Goal: Task Accomplishment & Management: Use online tool/utility

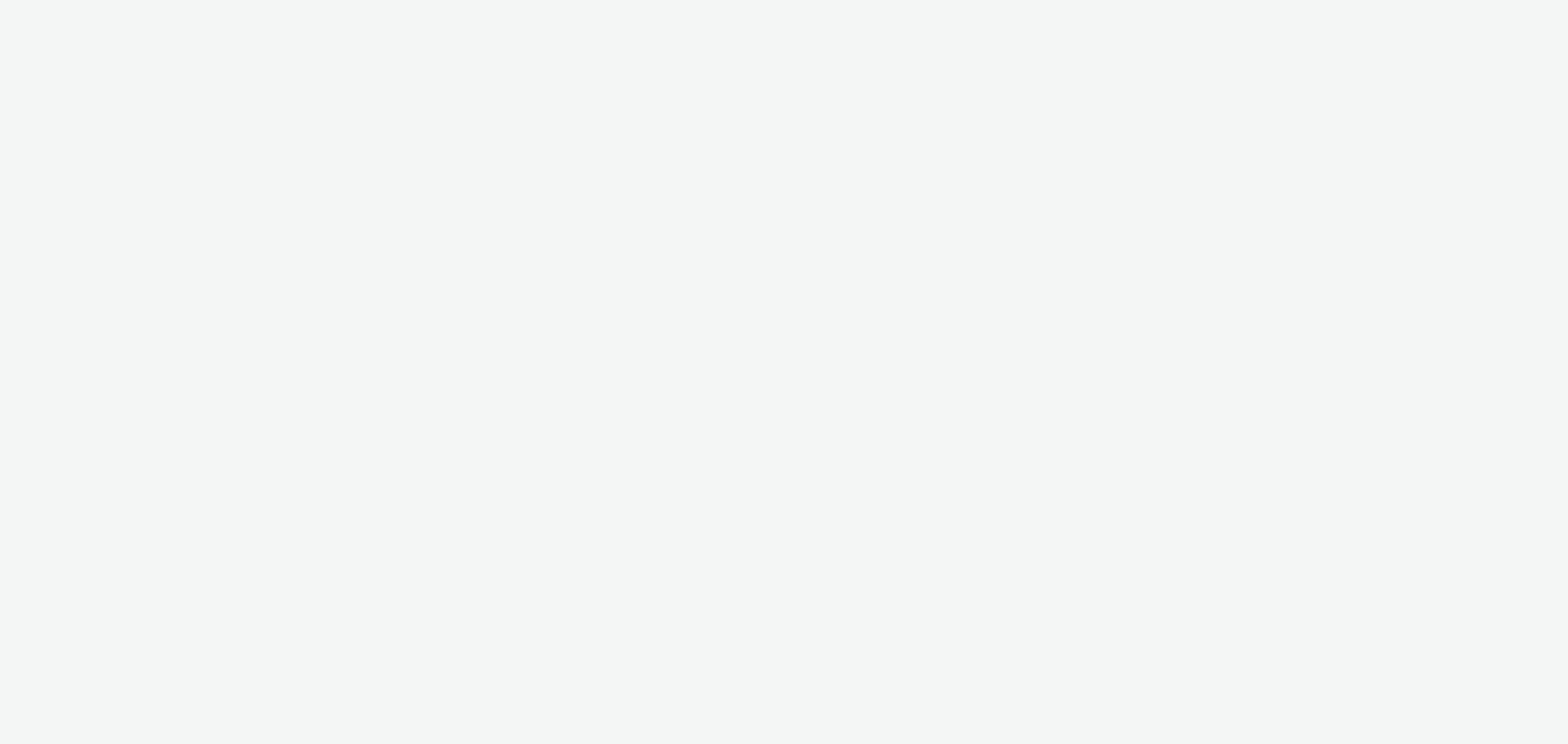
select select "ae52c008-e792-49d8-946c-ea980fe75bf6"
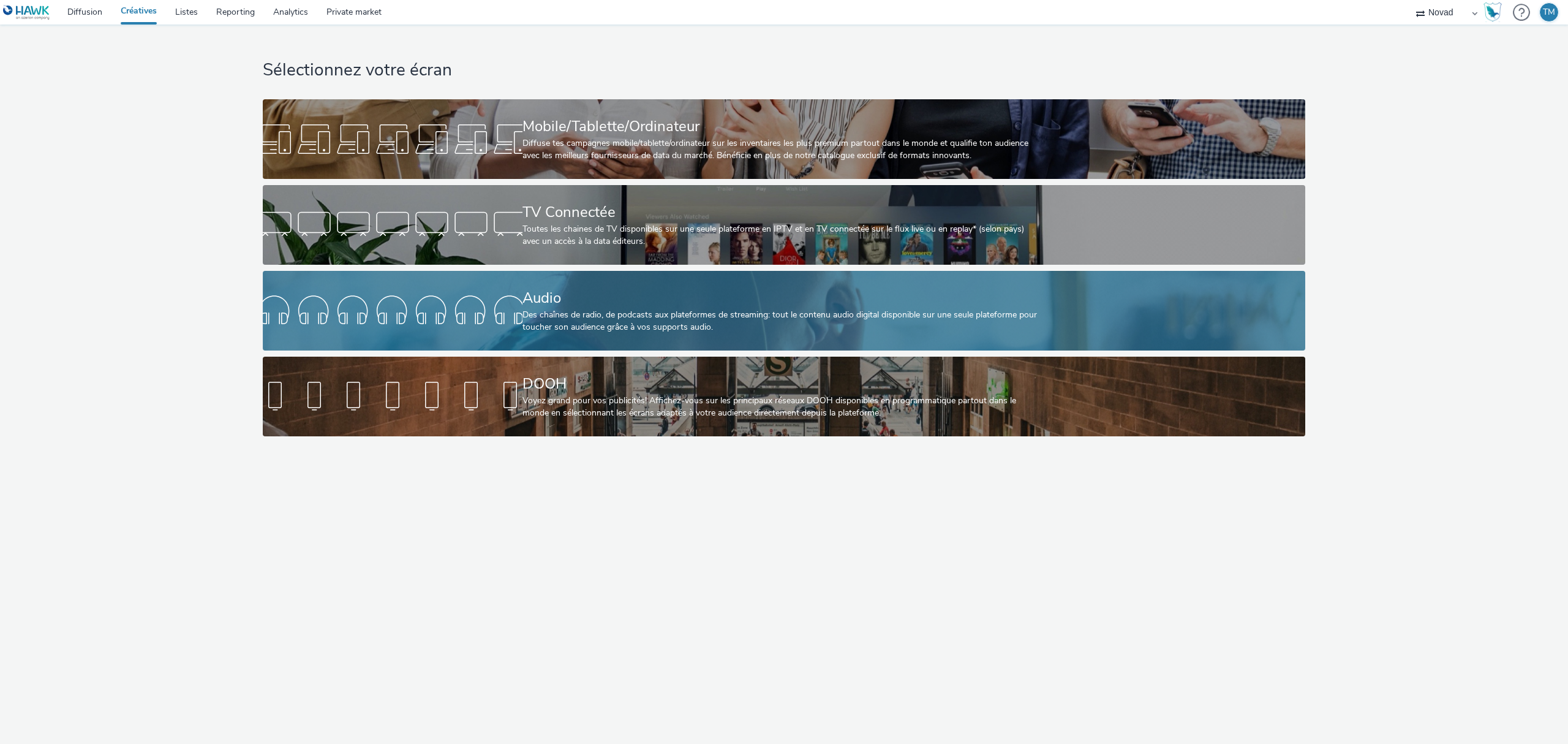
click at [579, 303] on div "Audio" at bounding box center [782, 298] width 519 height 22
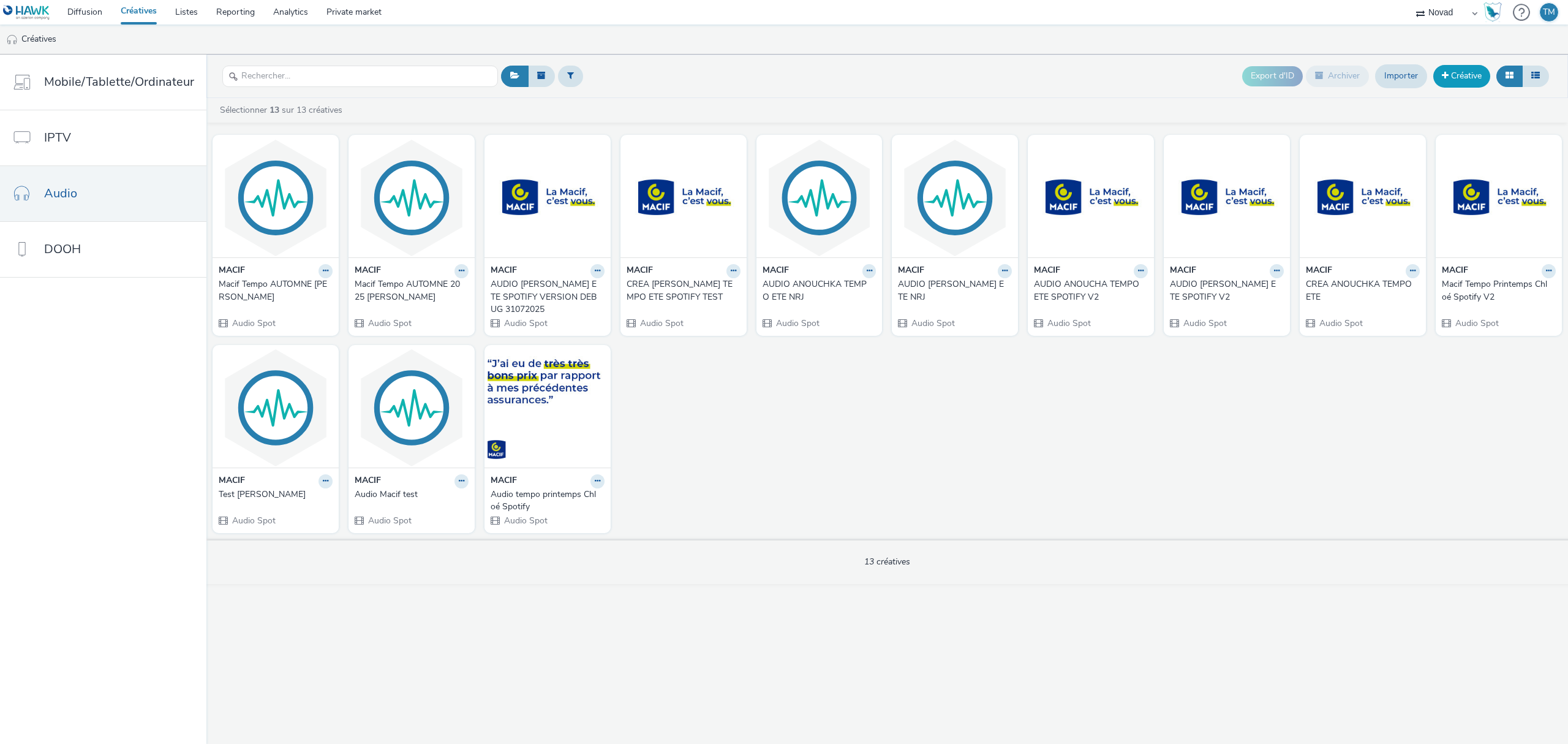
click at [1473, 76] on link "Créative" at bounding box center [1461, 76] width 57 height 22
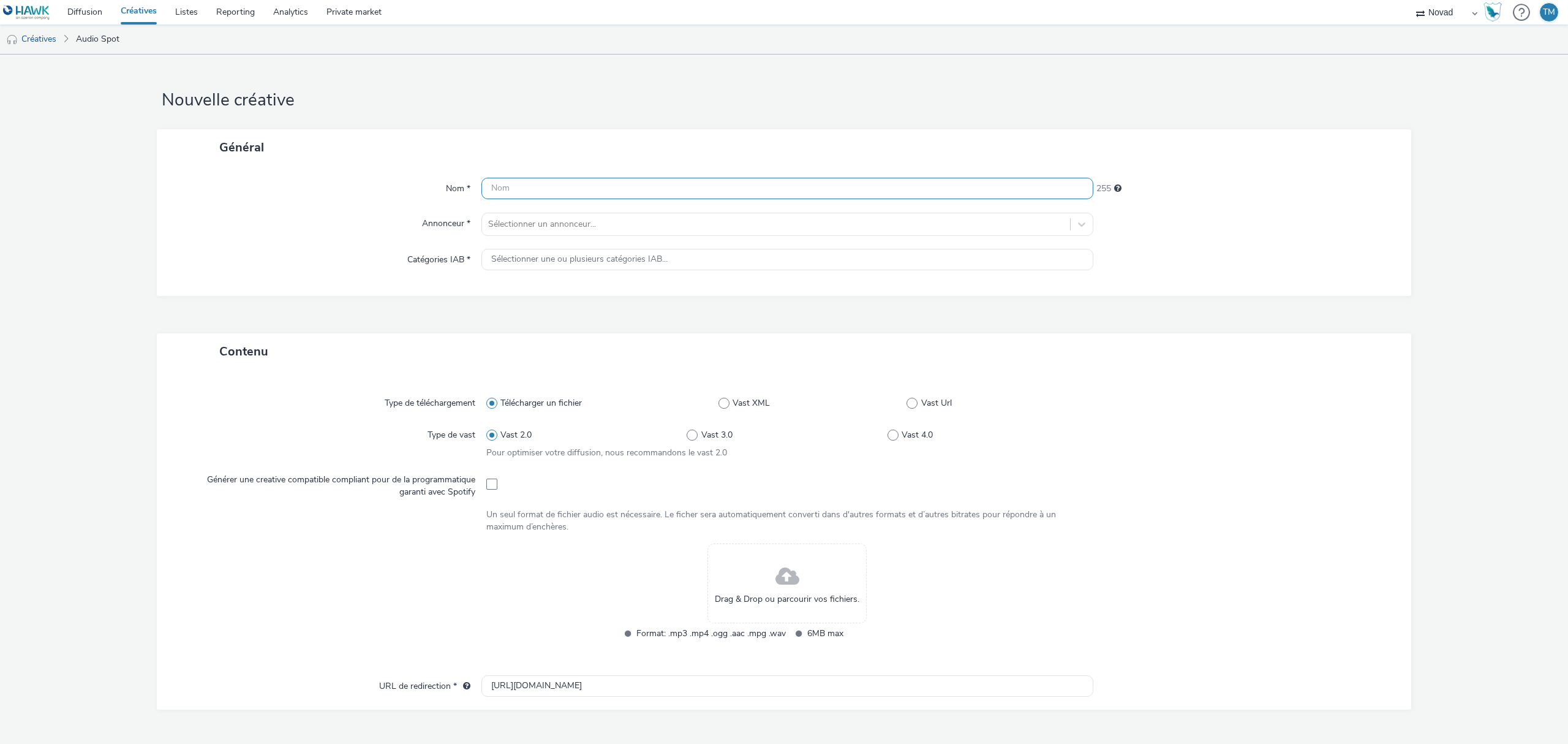
click at [588, 192] on input "text" at bounding box center [787, 189] width 612 height 22
type input "Macif PRO [PERSON_NAME]"
click at [559, 228] on div at bounding box center [775, 224] width 575 height 15
click at [555, 299] on span "MACIF" at bounding box center [554, 301] width 26 height 12
type input "[URL][DOMAIN_NAME]"
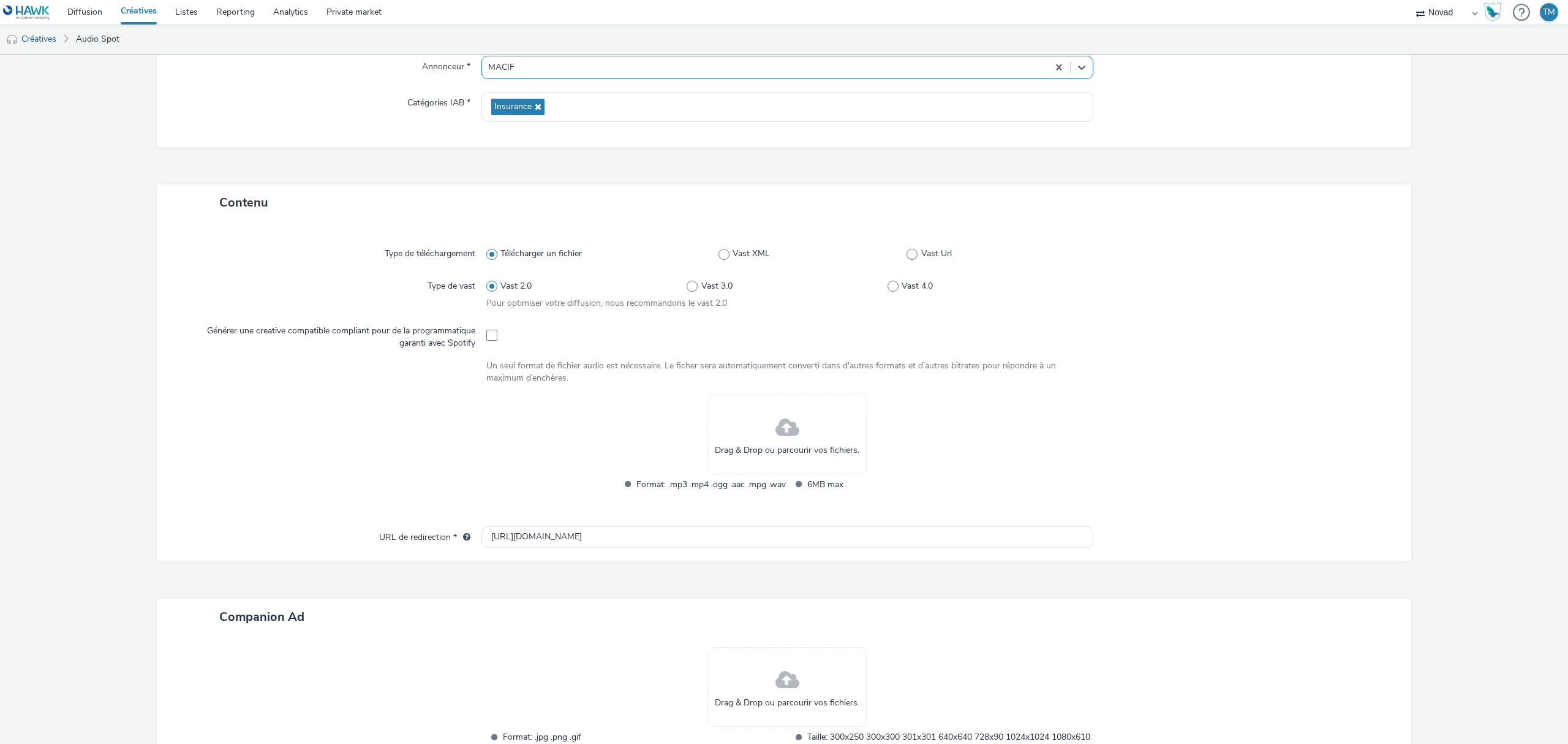
scroll to position [163, 0]
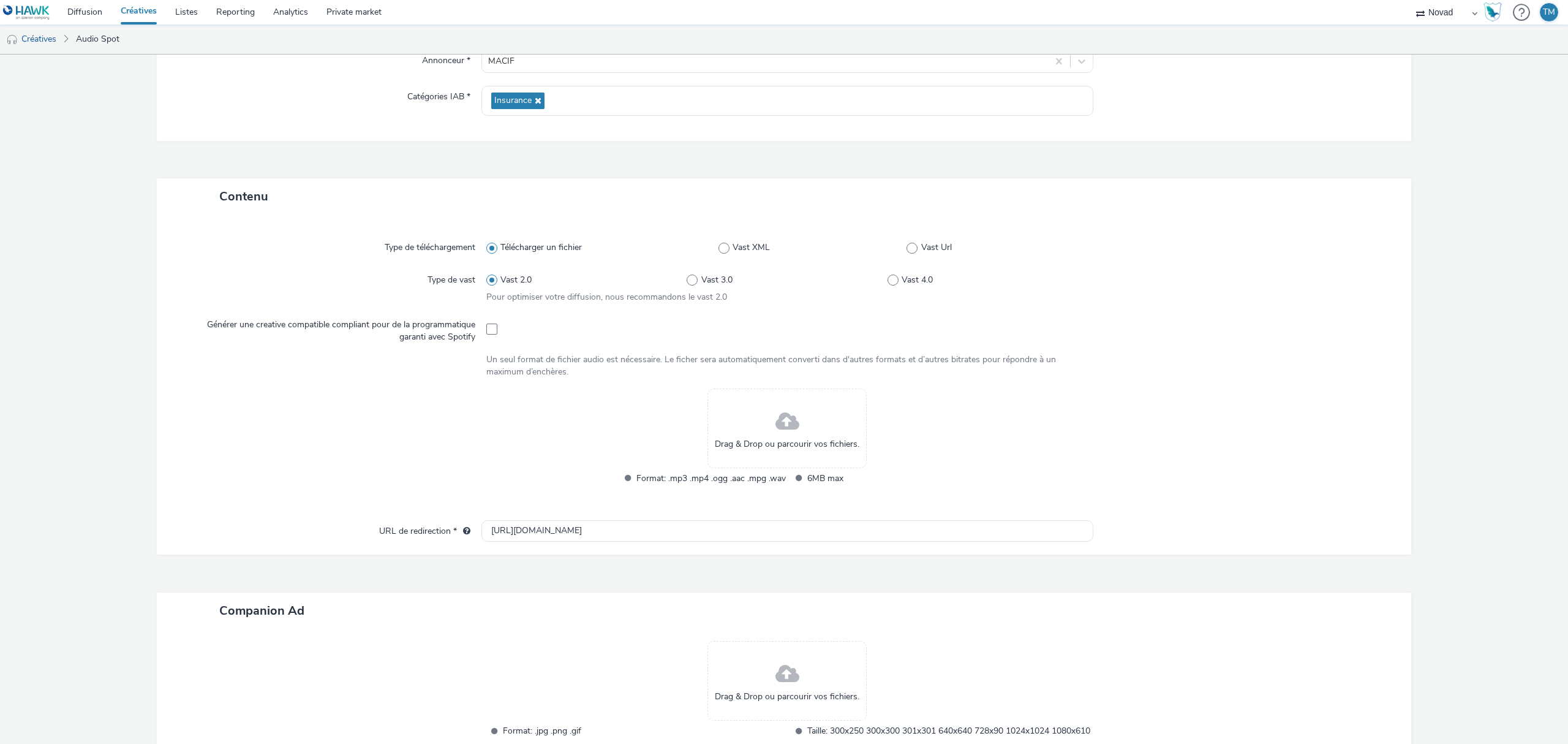
click at [733, 413] on div "Drag & Drop ou parcourir vos fichiers." at bounding box center [786, 428] width 159 height 80
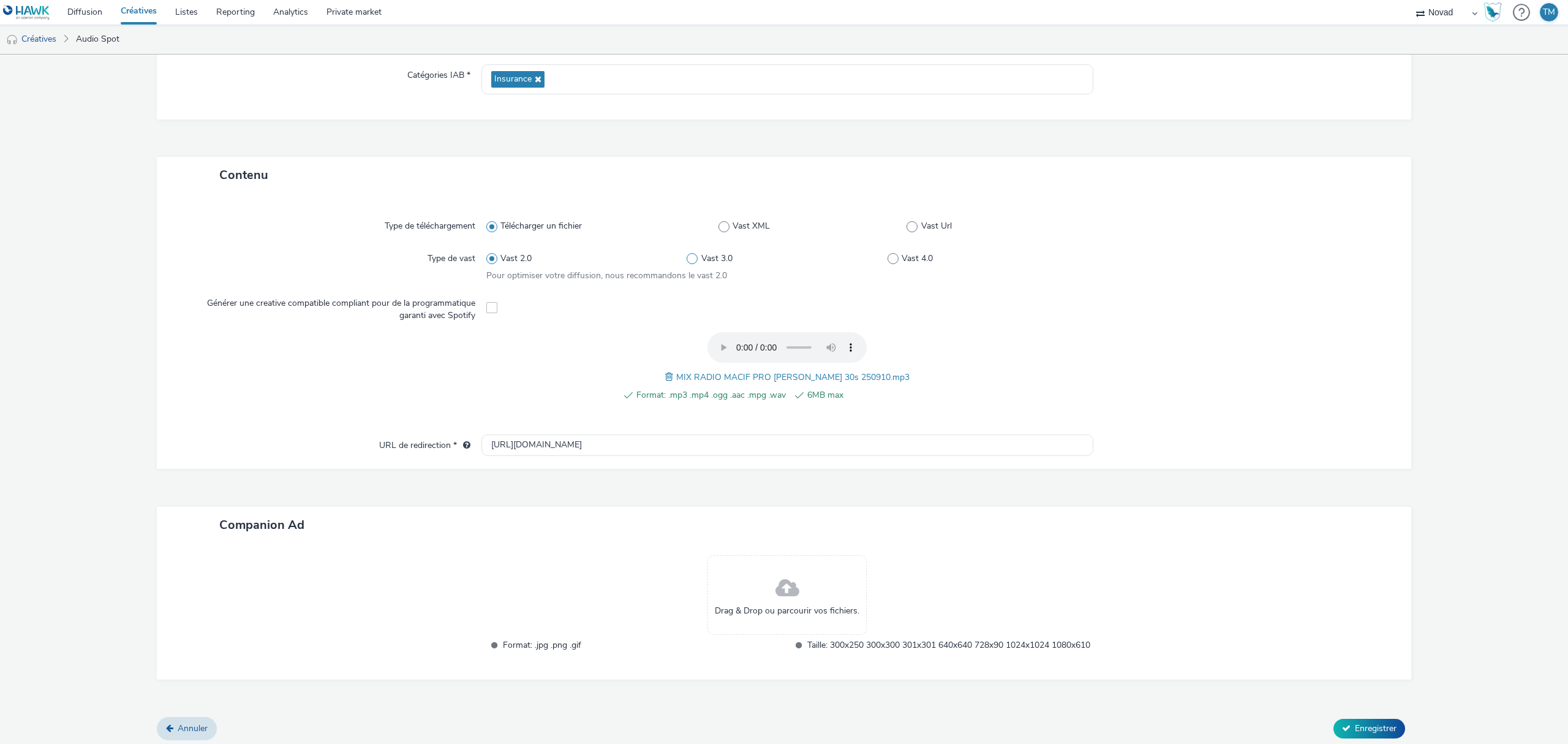
scroll to position [202, 0]
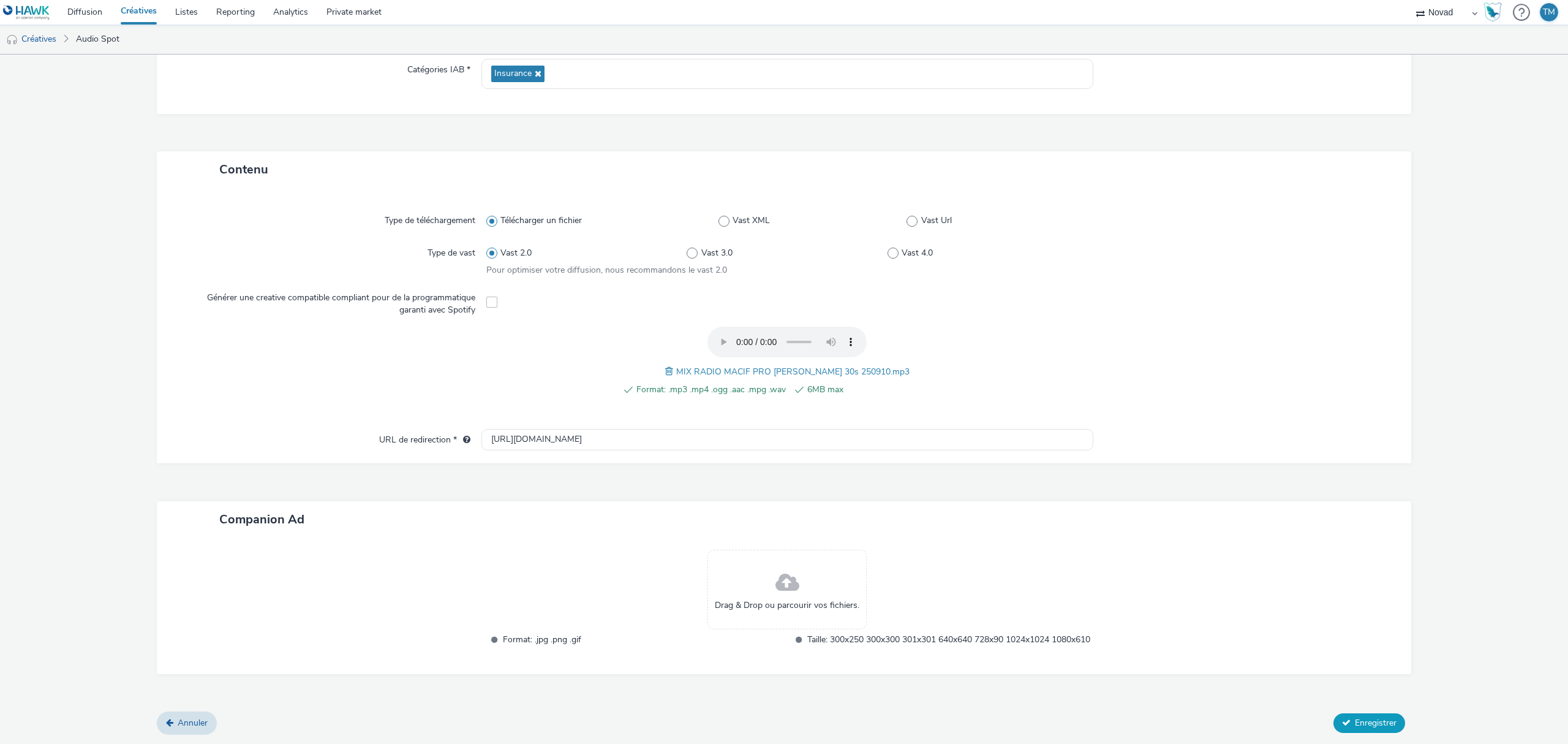
click at [1363, 722] on span "Enregistrer" at bounding box center [1376, 722] width 42 height 12
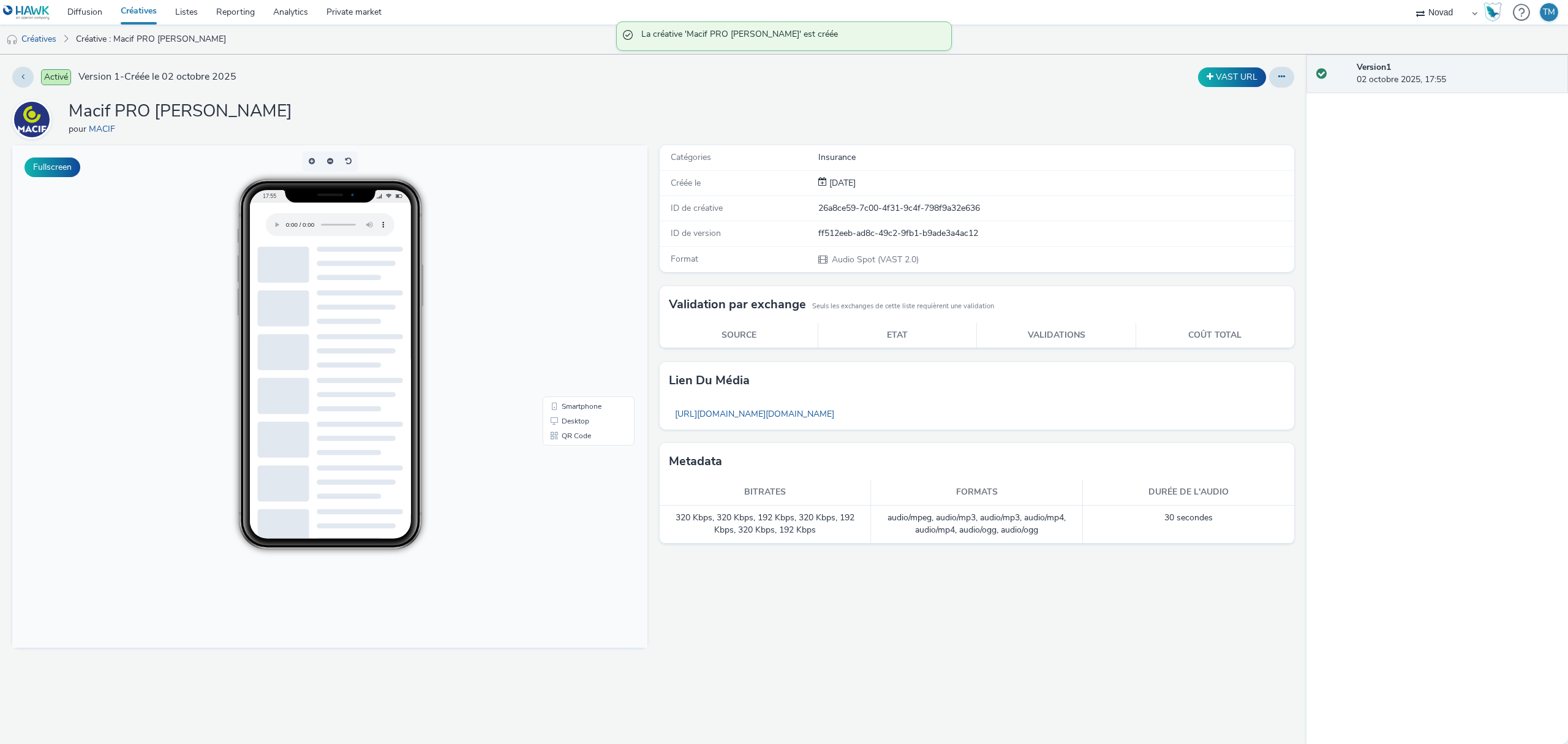
click at [140, 10] on link "Créatives" at bounding box center [139, 12] width 54 height 25
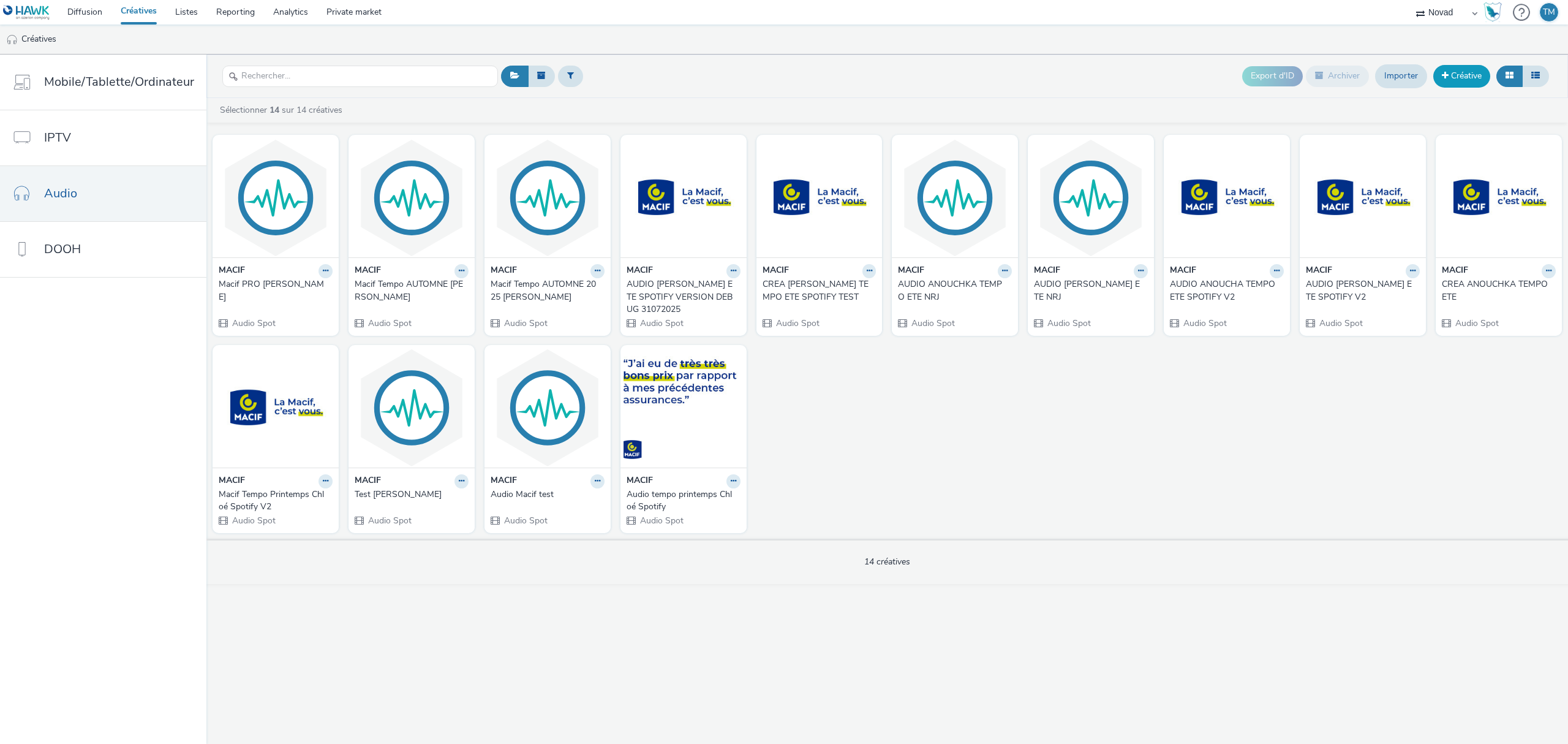
click at [1458, 78] on link "Créative" at bounding box center [1461, 76] width 57 height 22
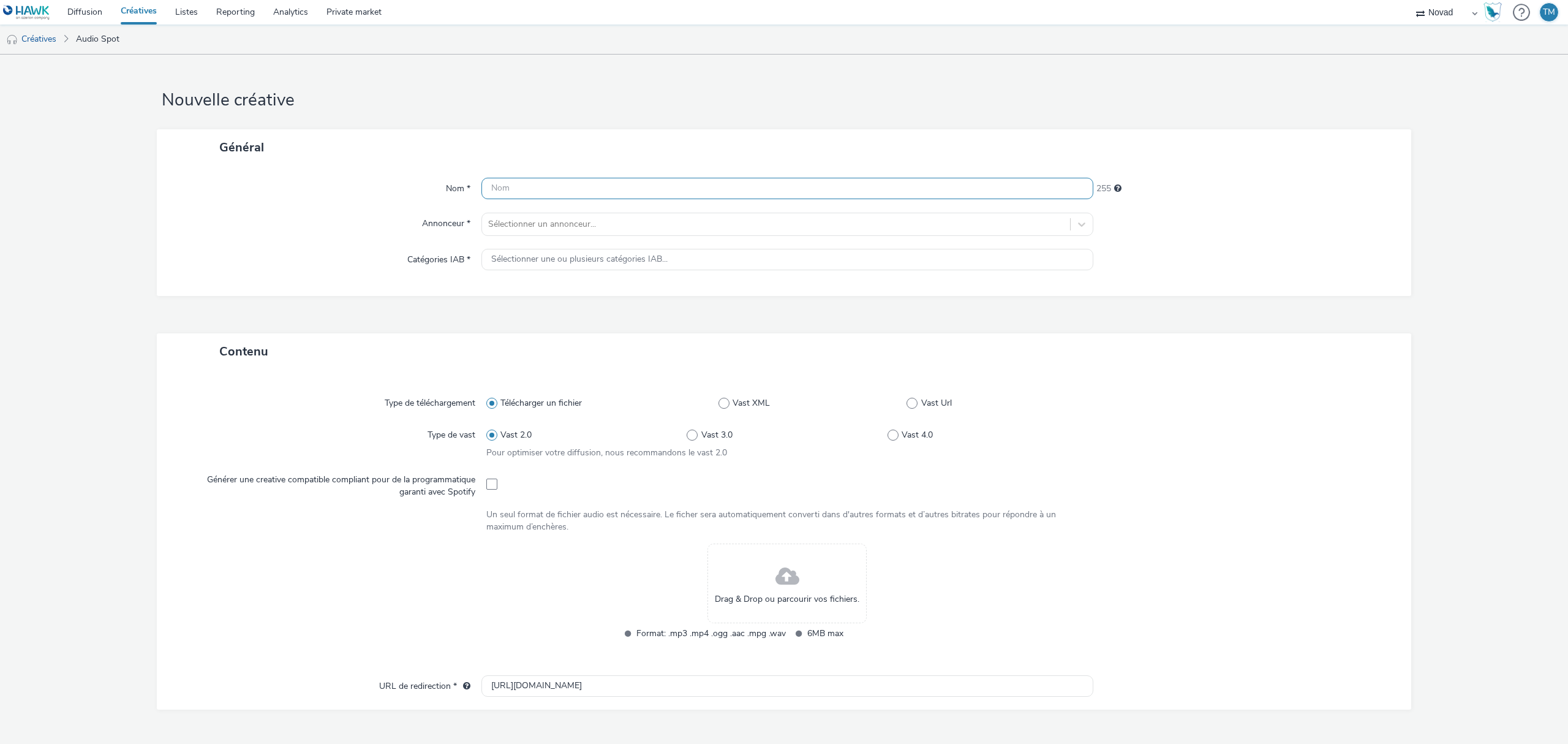
click at [539, 192] on input "text" at bounding box center [787, 189] width 612 height 22
type input "Macif PRO [PERSON_NAME]"
click at [503, 229] on div at bounding box center [775, 224] width 575 height 15
click at [518, 295] on img at bounding box center [509, 301] width 36 height 36
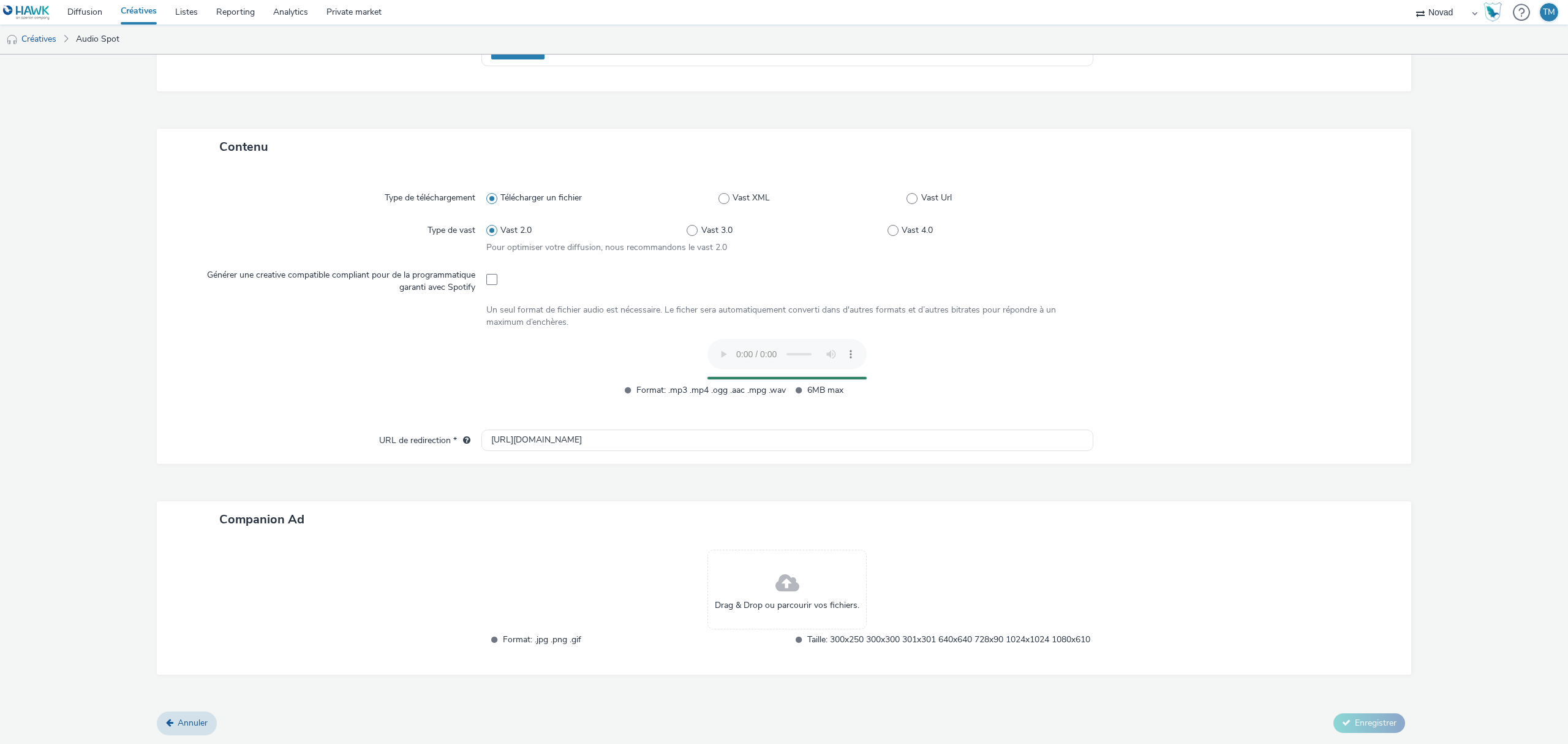
scroll to position [202, 0]
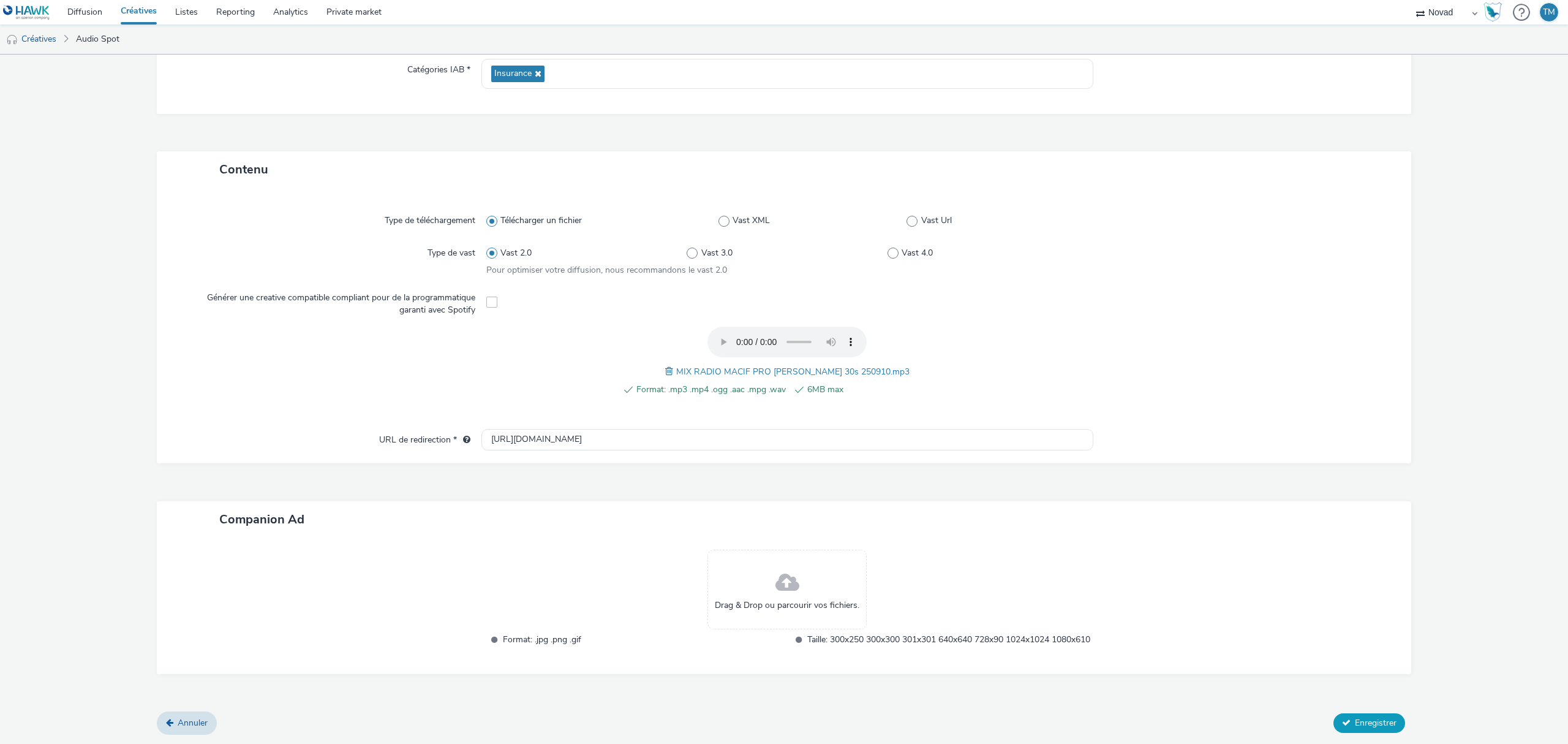
click at [1355, 718] on span "Enregistrer" at bounding box center [1376, 722] width 42 height 12
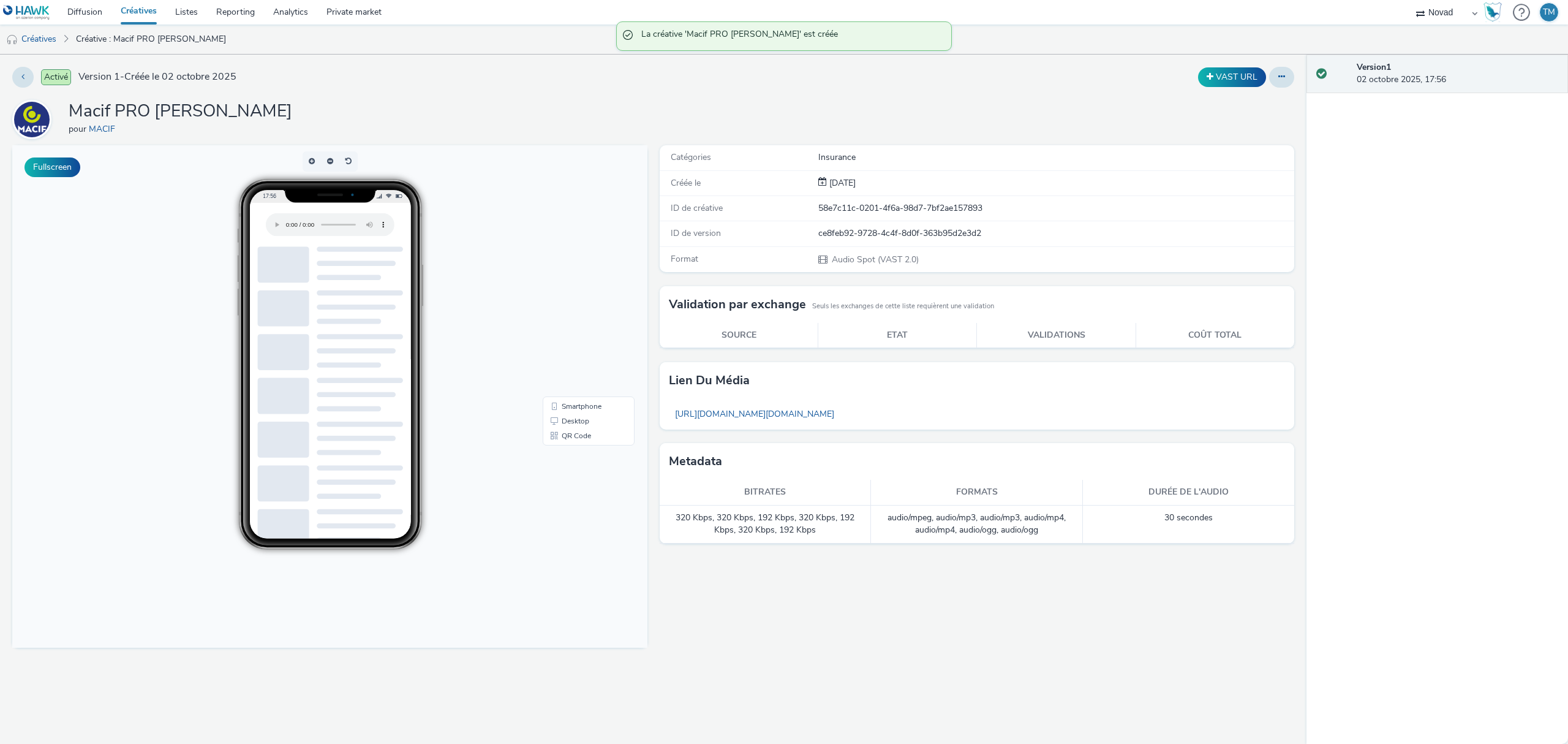
click at [136, 10] on link "Créatives" at bounding box center [139, 12] width 54 height 25
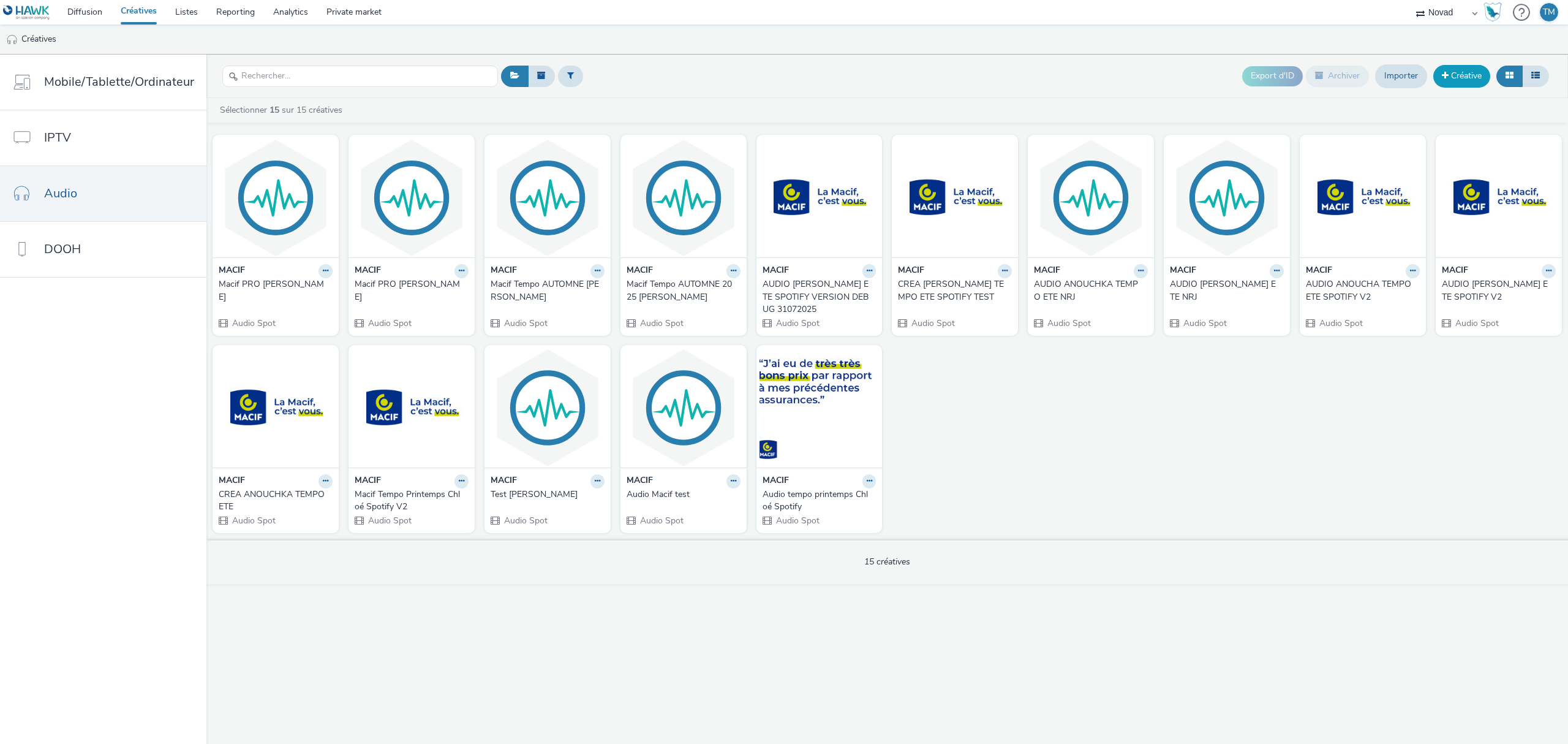
click at [1469, 71] on link "Créative" at bounding box center [1461, 76] width 57 height 22
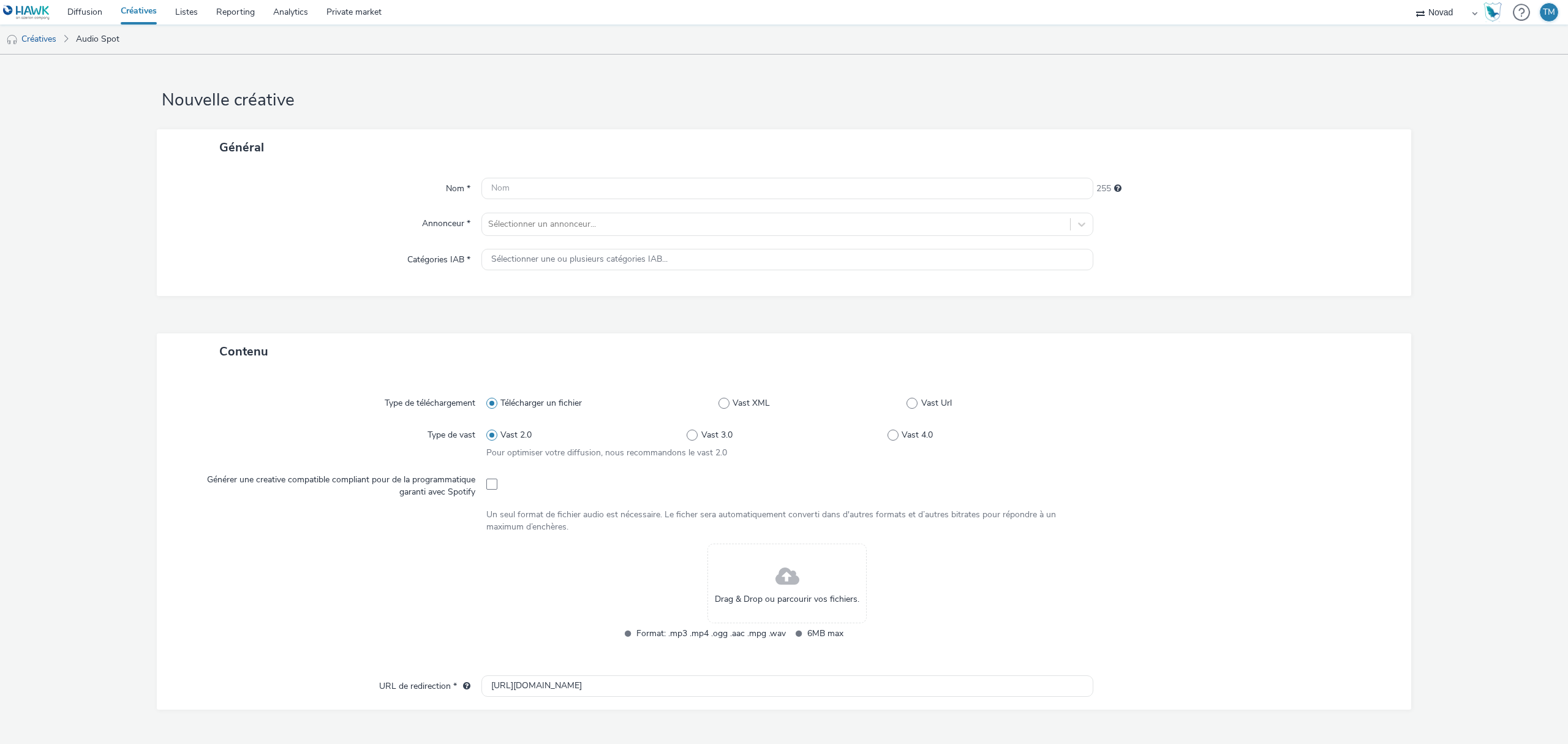
click at [496, 168] on div "Nom * 255 Annonceur * Sélectionner un annonceur... Catégories IAB * Sélectionne…" at bounding box center [783, 230] width 1254 height 130
click at [506, 190] on input "text" at bounding box center [787, 189] width 612 height 22
click at [526, 228] on div at bounding box center [775, 224] width 575 height 15
click at [551, 306] on span "MACIF" at bounding box center [554, 301] width 26 height 12
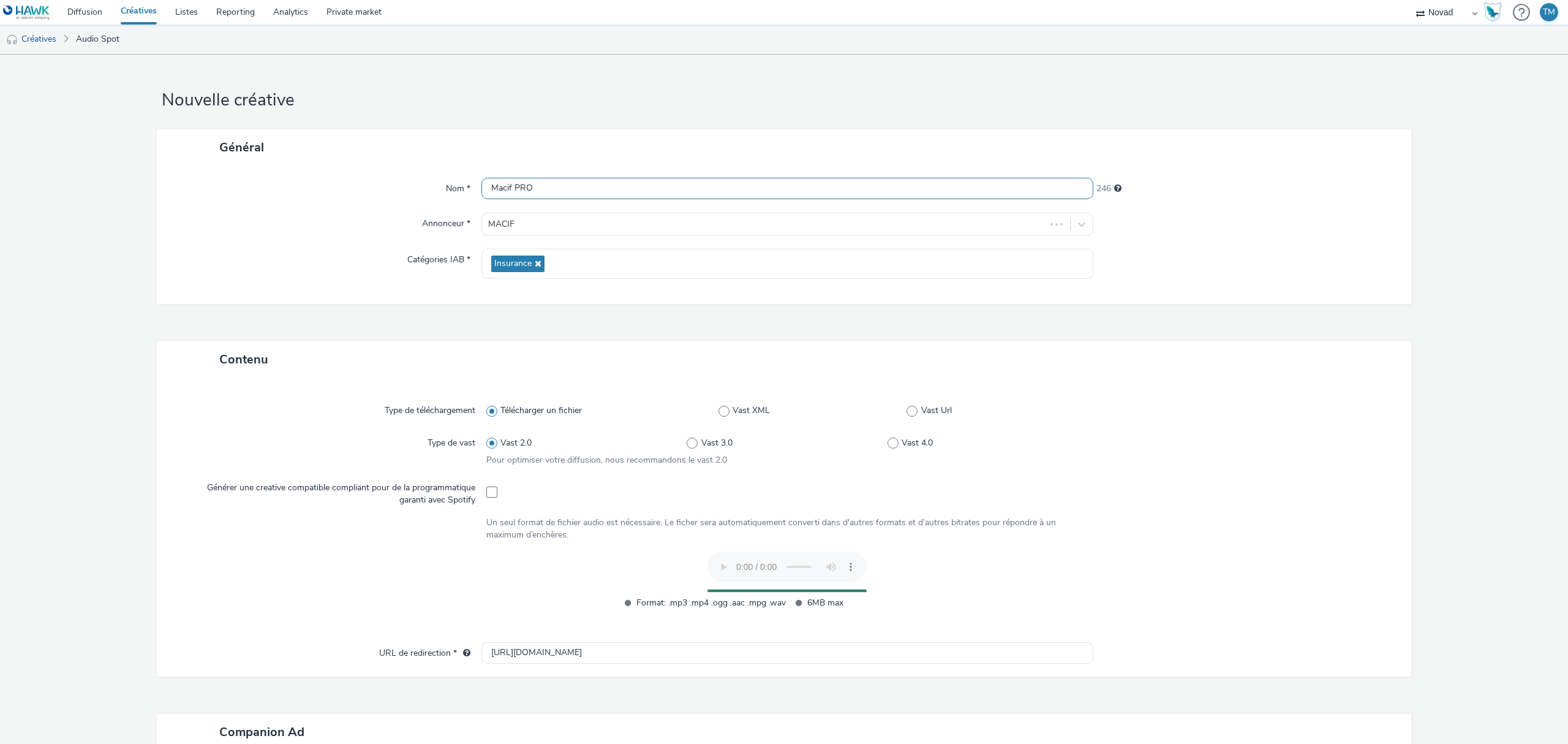
click at [545, 189] on input "Macif PRO" at bounding box center [787, 189] width 612 height 22
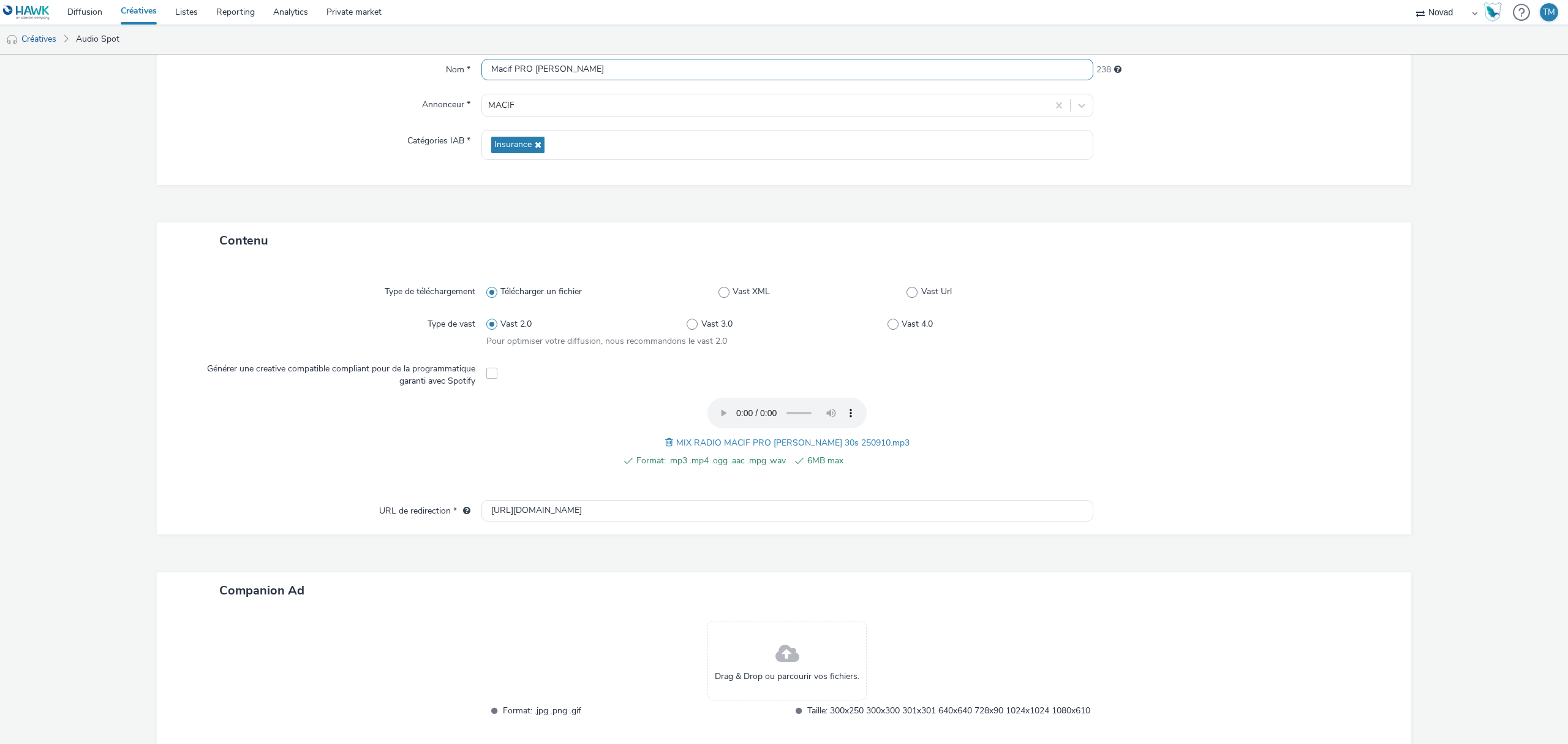
scroll to position [202, 0]
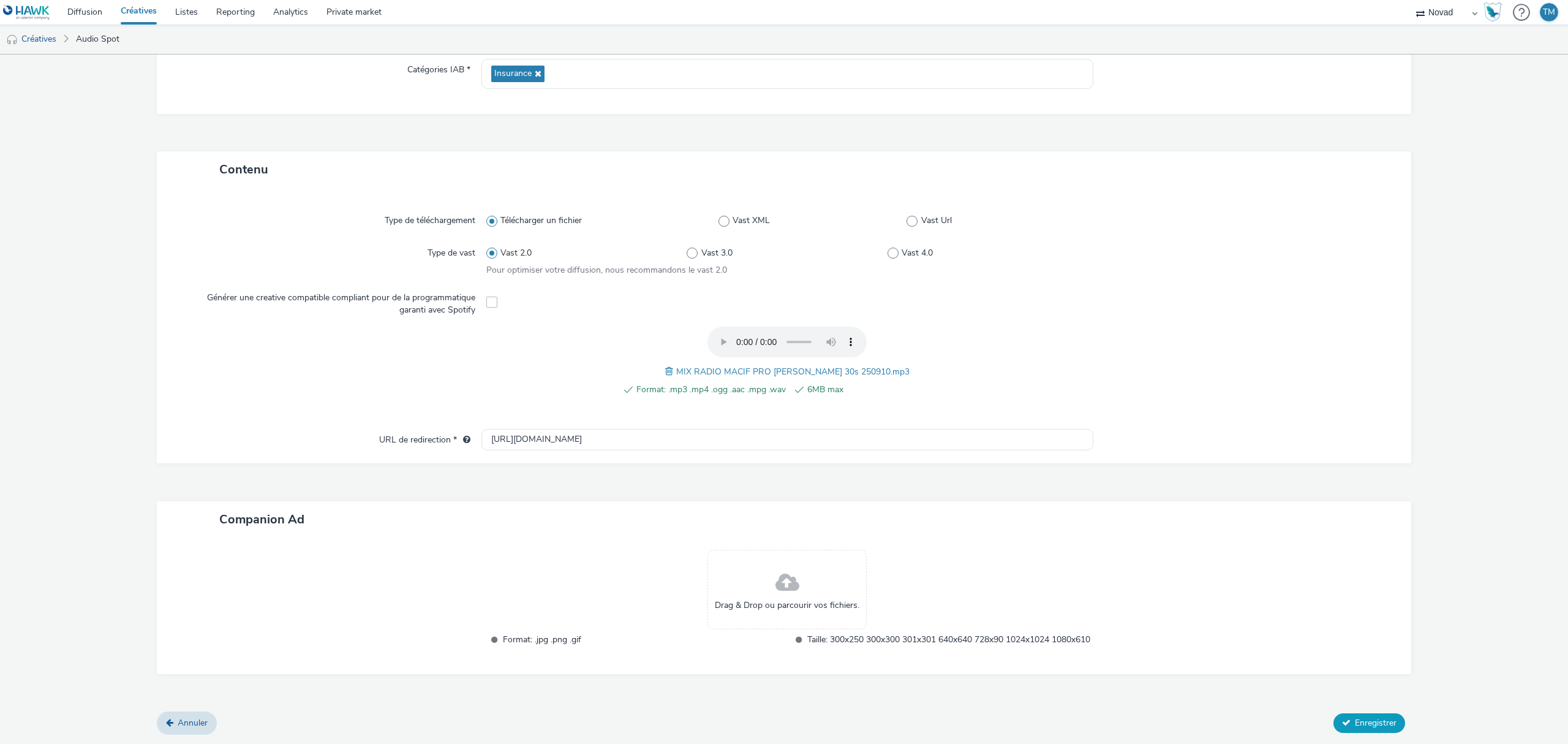
type input "Macif PRO [PERSON_NAME]"
click at [1377, 721] on span "Enregistrer" at bounding box center [1376, 722] width 42 height 12
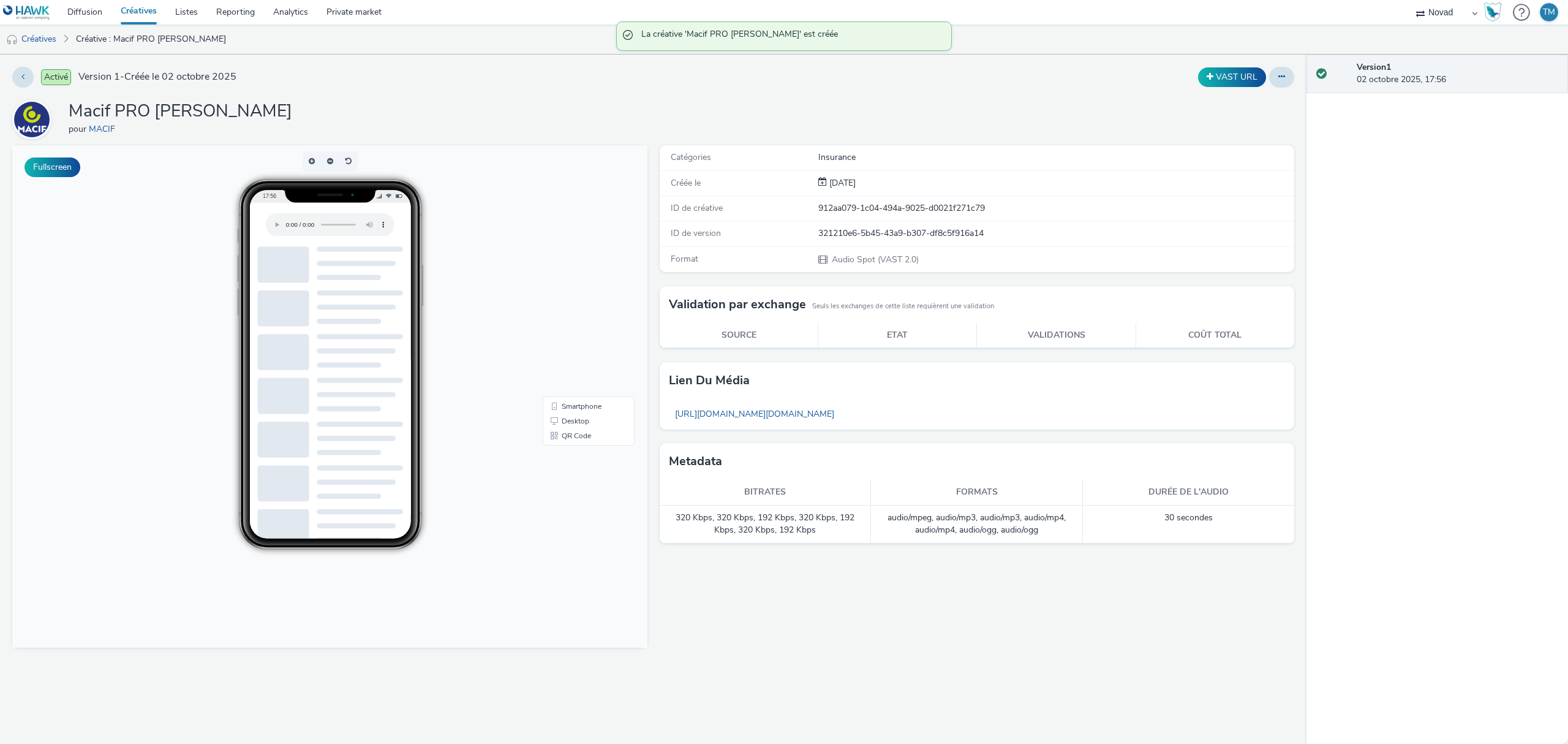
click at [123, 12] on link "Créatives" at bounding box center [139, 12] width 54 height 25
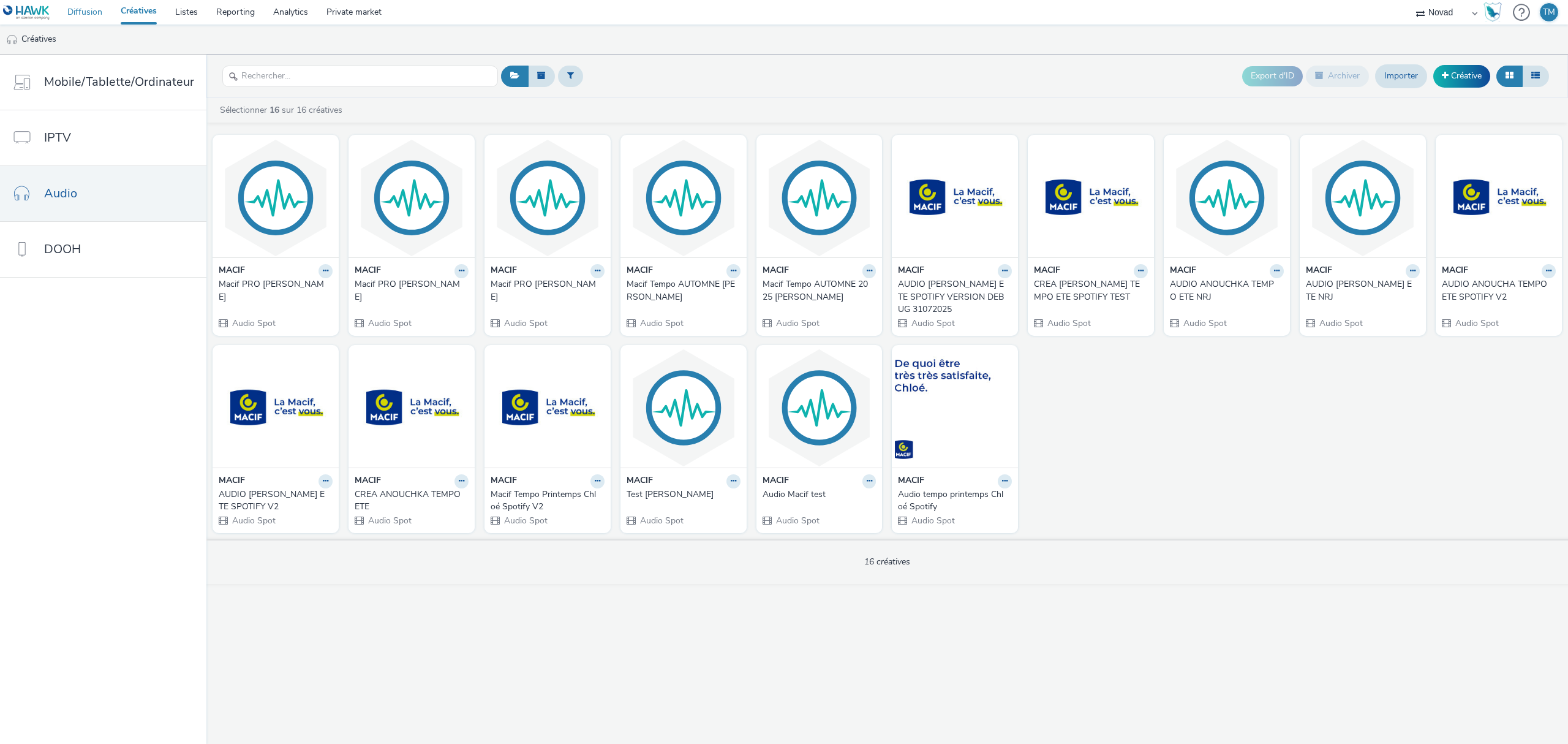
click at [96, 6] on link "Diffusion" at bounding box center [85, 12] width 54 height 25
